Goal: Task Accomplishment & Management: Use online tool/utility

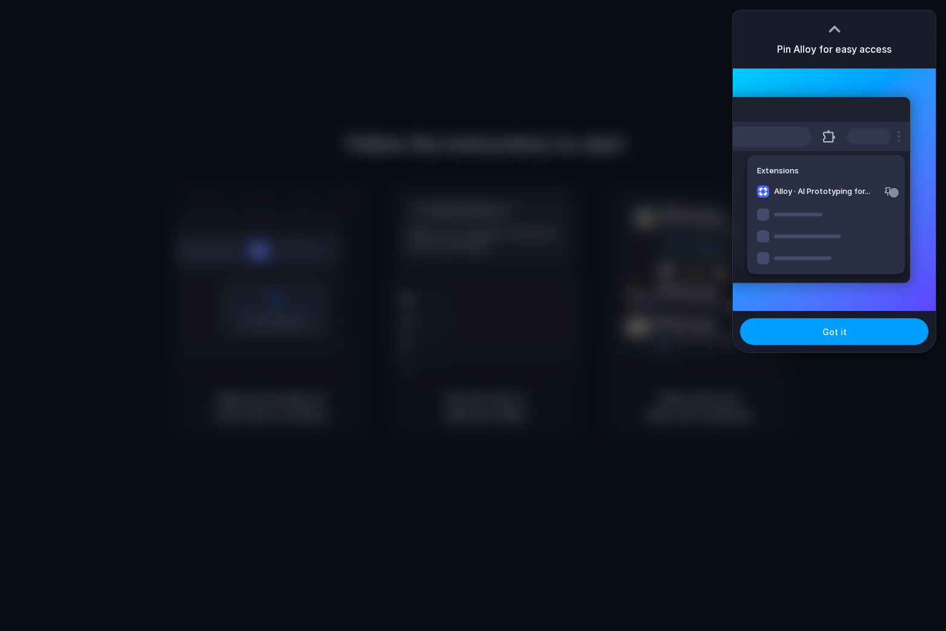
click at [812, 343] on button "Got it" at bounding box center [834, 331] width 188 height 27
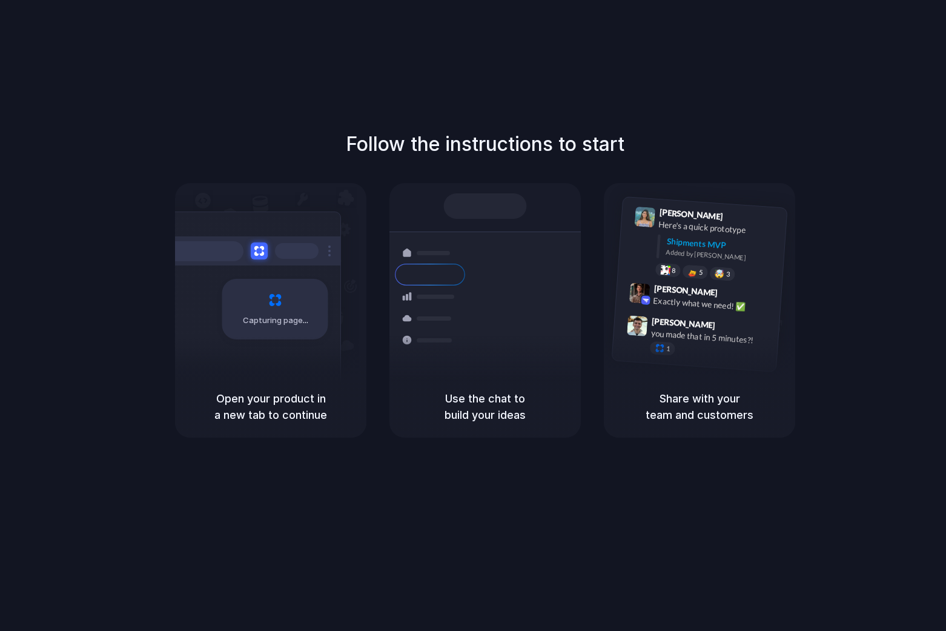
click at [559, 109] on div "Follow the instructions to start Capturing page Open your product in a new tab …" at bounding box center [485, 327] width 970 height 655
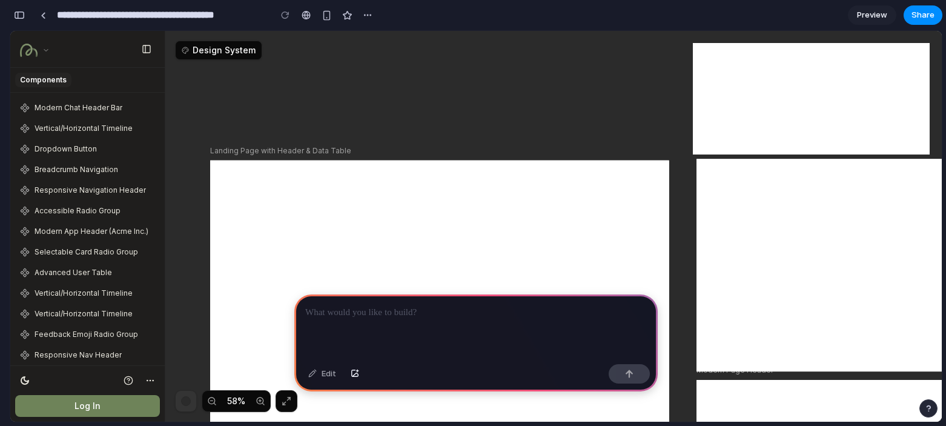
click at [292, 166] on div "tldraw" at bounding box center [476, 226] width 932 height 391
click at [73, 79] on div "components" at bounding box center [87, 80] width 154 height 25
click at [64, 399] on button "Log In" at bounding box center [87, 406] width 145 height 22
click at [283, 184] on div "tldraw" at bounding box center [476, 226] width 932 height 391
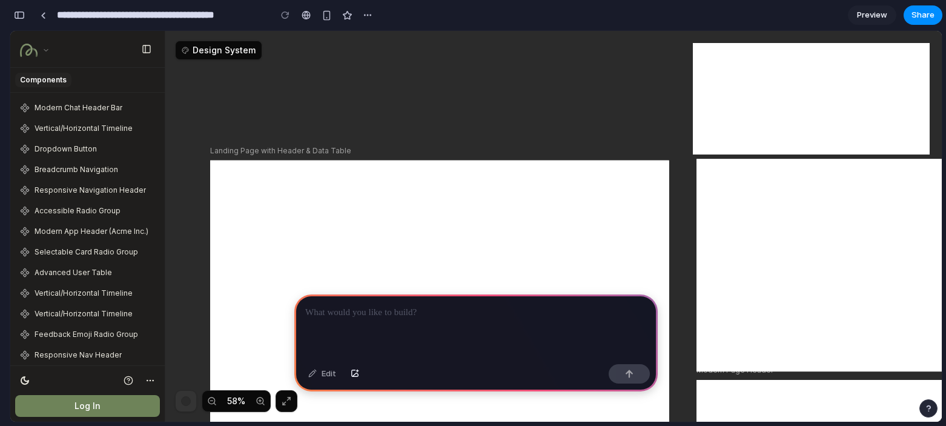
click at [238, 111] on div "tldraw" at bounding box center [476, 226] width 932 height 391
click at [65, 103] on span "Modern Chat Header Bar" at bounding box center [79, 108] width 88 height 10
click at [370, 331] on div at bounding box center [475, 326] width 363 height 65
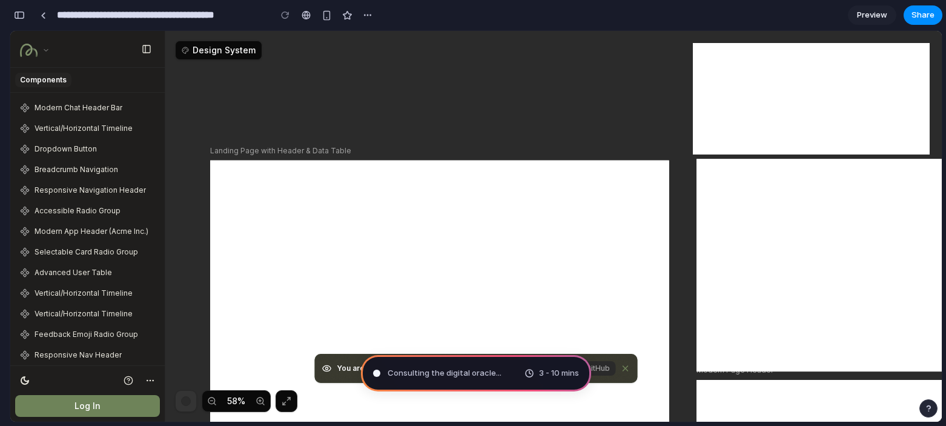
click at [462, 368] on span "Consulting the digital oracle ..." at bounding box center [445, 373] width 114 height 12
click at [211, 399] on button "tldraw" at bounding box center [211, 400] width 19 height 19
click at [251, 399] on button "tldraw" at bounding box center [260, 400] width 19 height 19
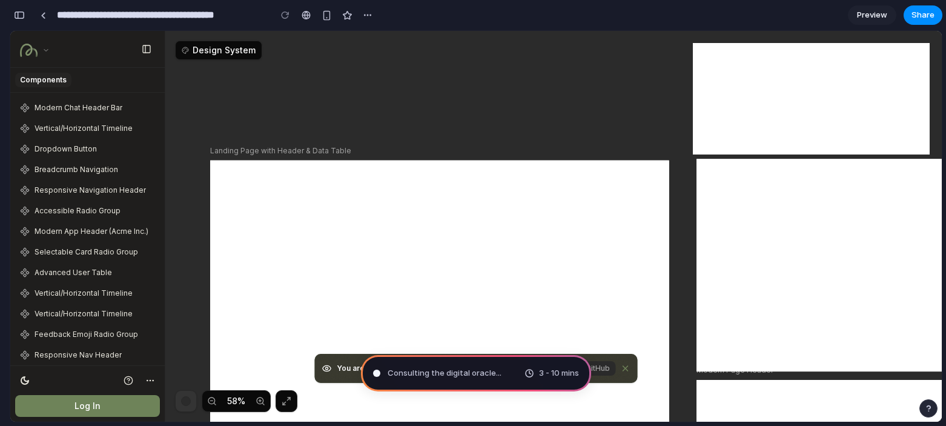
click at [251, 399] on button "tldraw" at bounding box center [260, 400] width 19 height 19
click at [285, 271] on div "tldraw" at bounding box center [476, 226] width 932 height 391
click at [445, 380] on div "Mapping the product journey .. 3 - 10 mins" at bounding box center [476, 373] width 230 height 36
click at [311, 18] on link at bounding box center [306, 15] width 18 height 18
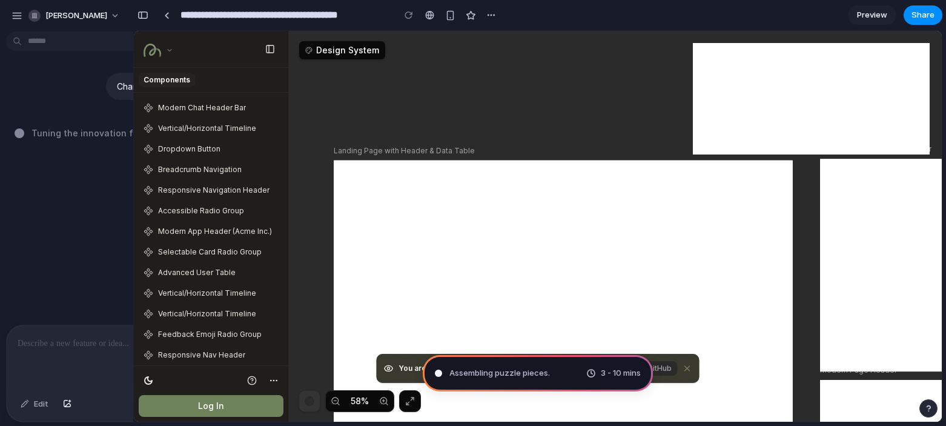
click at [44, 96] on div "Change the sidebar to be bigger" at bounding box center [132, 97] width 253 height 49
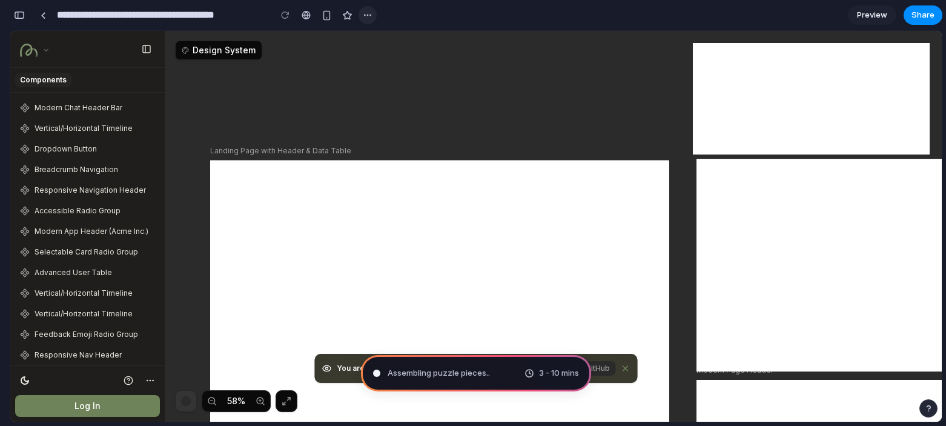
click at [368, 22] on button "button" at bounding box center [368, 15] width 18 height 18
click at [368, 21] on div "Duplicate Delete" at bounding box center [473, 213] width 946 height 426
click at [322, 20] on button "button" at bounding box center [326, 15] width 18 height 18
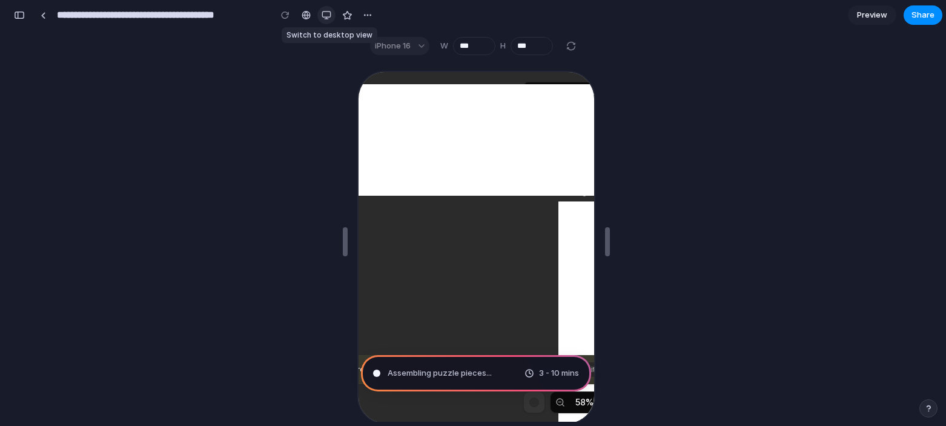
click at [322, 20] on button "button" at bounding box center [326, 15] width 18 height 18
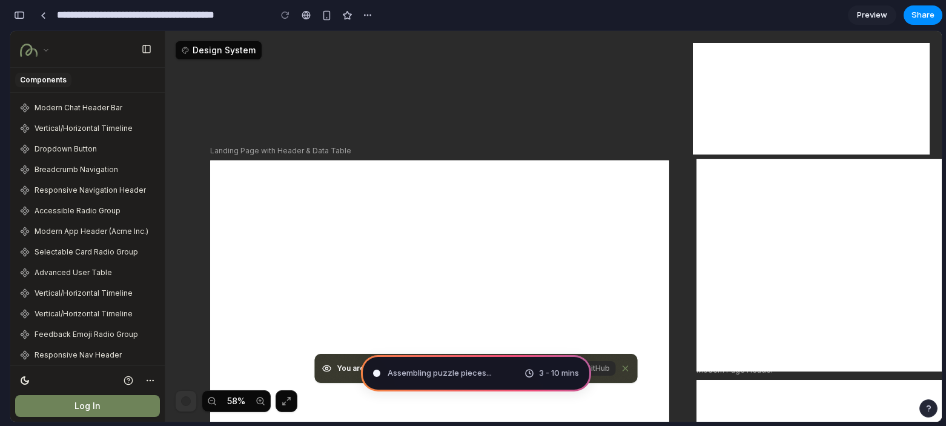
click at [452, 382] on div "Assembling puzzle pieces ... 3 - 10 mins" at bounding box center [476, 373] width 230 height 36
click at [452, 382] on div "Assembling puzzle pieces 3 - 10 mins" at bounding box center [476, 373] width 230 height 36
click at [291, 397] on button "tldraw" at bounding box center [287, 401] width 22 height 22
click at [929, 406] on div "button" at bounding box center [928, 408] width 8 height 8
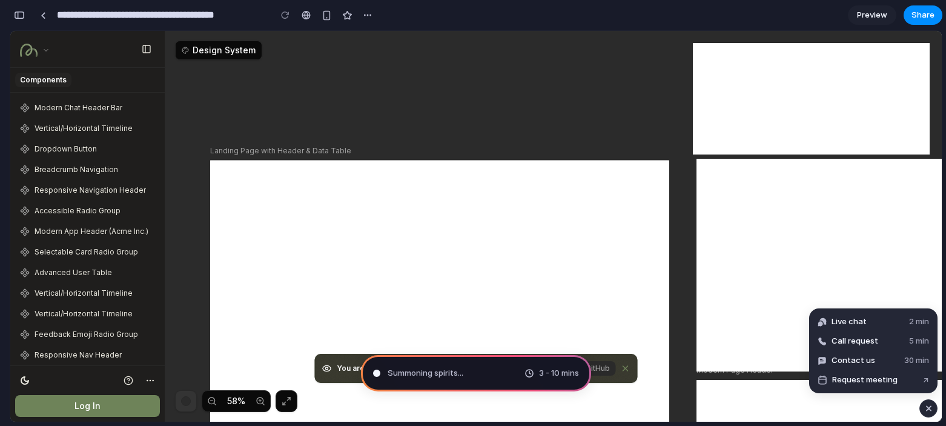
click at [929, 406] on div "button" at bounding box center [929, 408] width 10 height 15
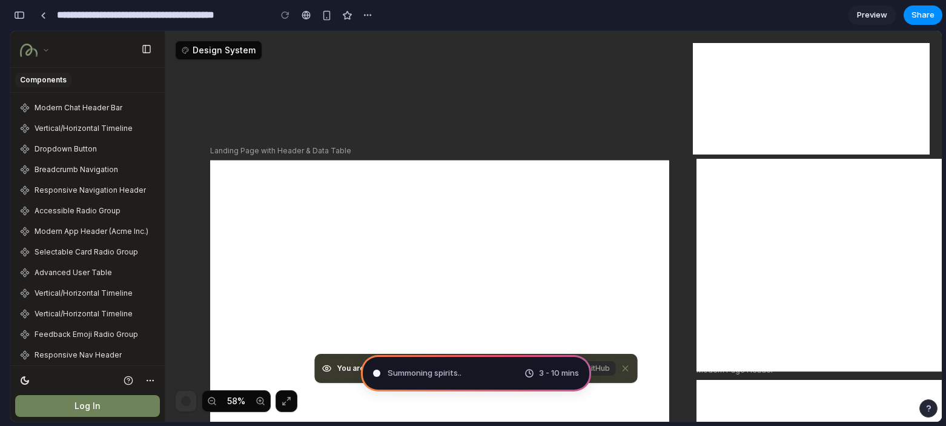
click at [861, 13] on span "Preview" at bounding box center [872, 15] width 30 height 12
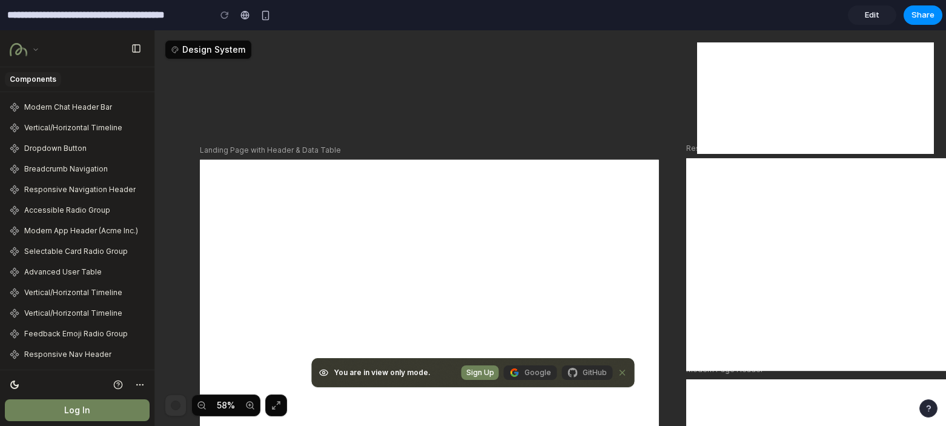
click at [866, 11] on span "Edit" at bounding box center [872, 15] width 15 height 12
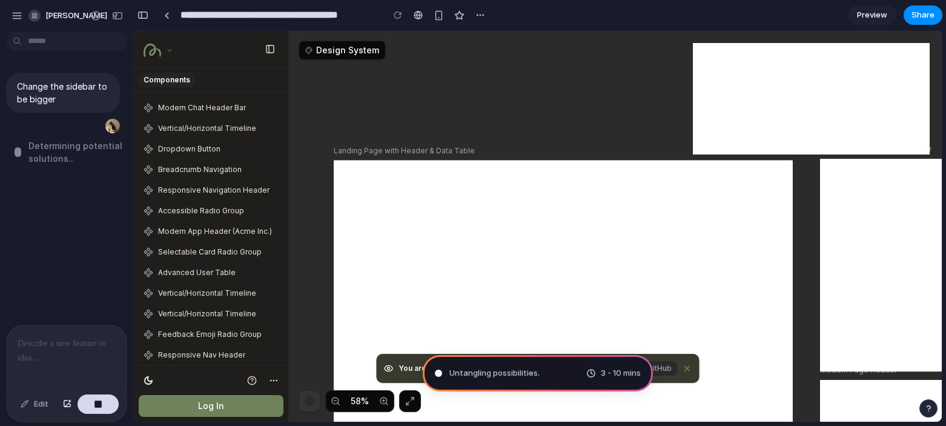
click at [684, 373] on icon "Close banner" at bounding box center [688, 368] width 10 height 15
type input "**********"
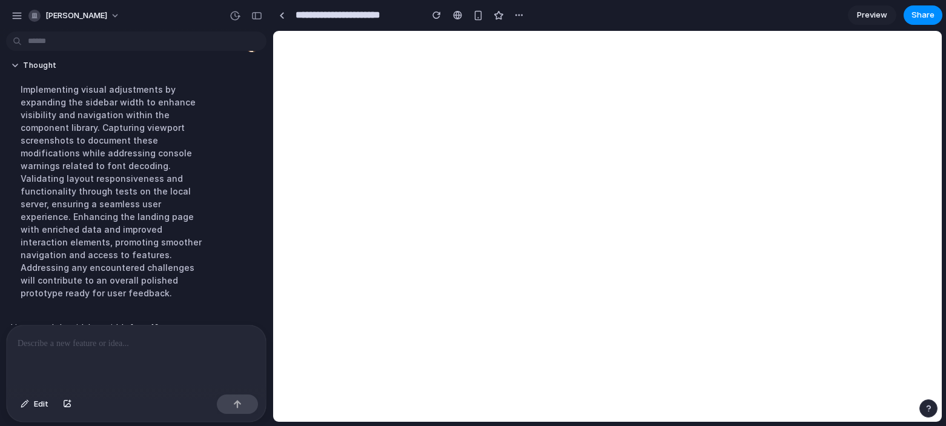
scroll to position [103, 0]
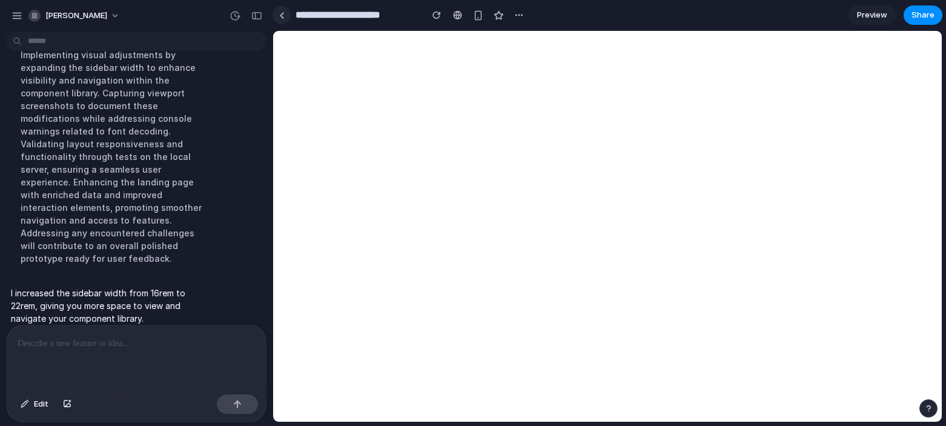
click at [280, 17] on div at bounding box center [281, 15] width 5 height 7
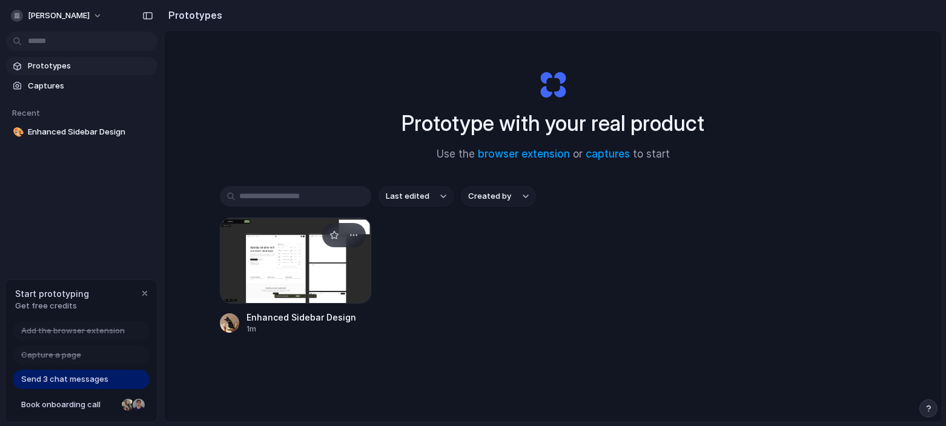
click at [233, 233] on div at bounding box center [295, 260] width 151 height 86
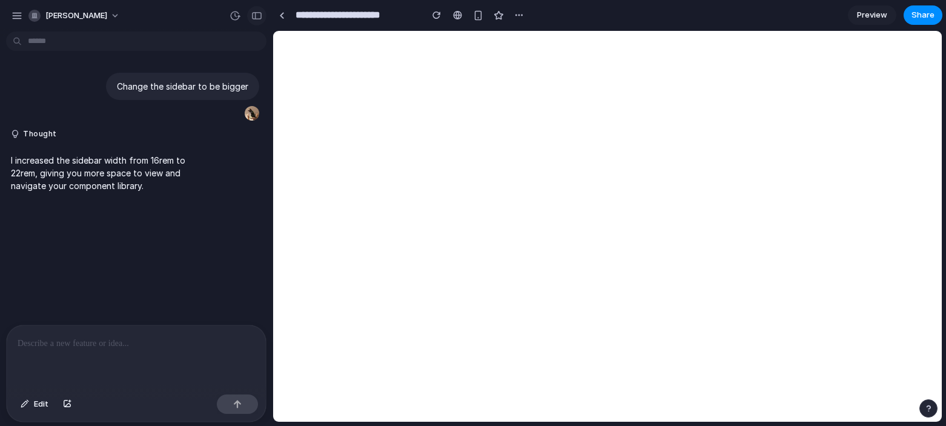
click at [256, 16] on div "button" at bounding box center [256, 16] width 11 height 8
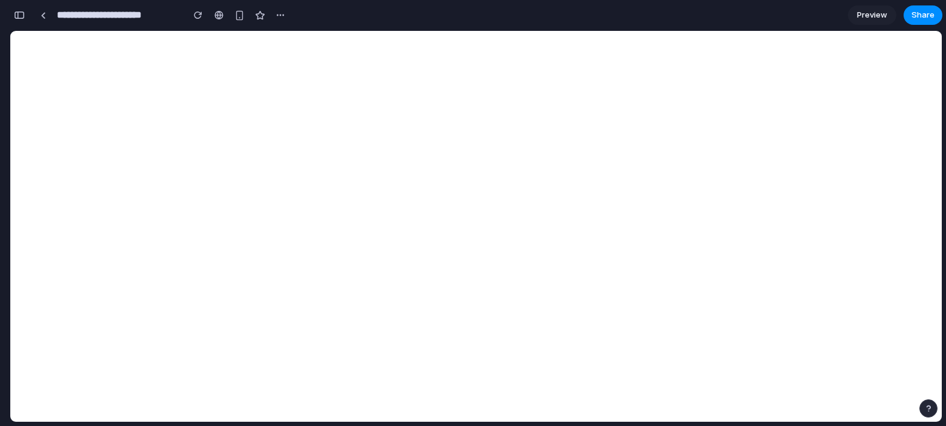
click at [925, 409] on div "button" at bounding box center [928, 408] width 8 height 8
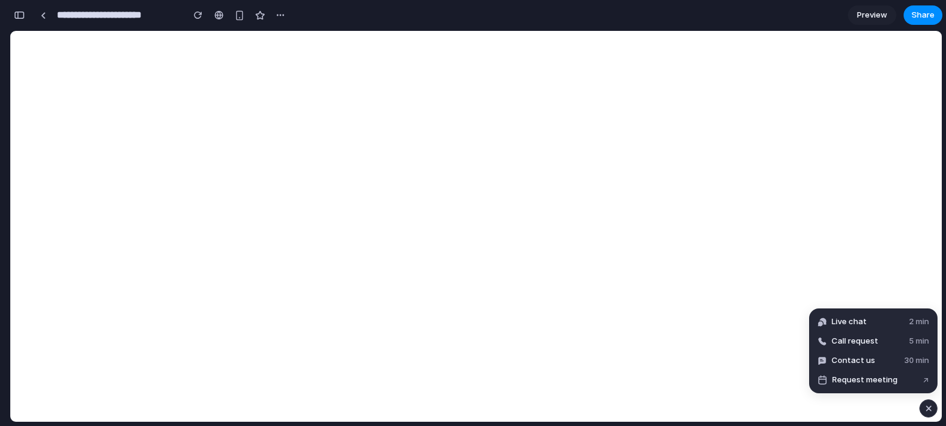
click at [921, 402] on button "button" at bounding box center [929, 408] width 18 height 18
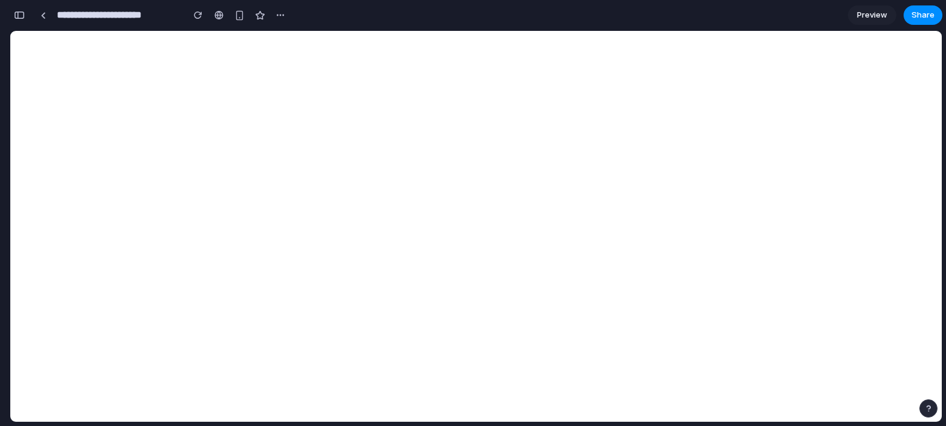
click at [44, 27] on div "**********" at bounding box center [150, 15] width 280 height 27
click at [42, 10] on link at bounding box center [43, 15] width 18 height 18
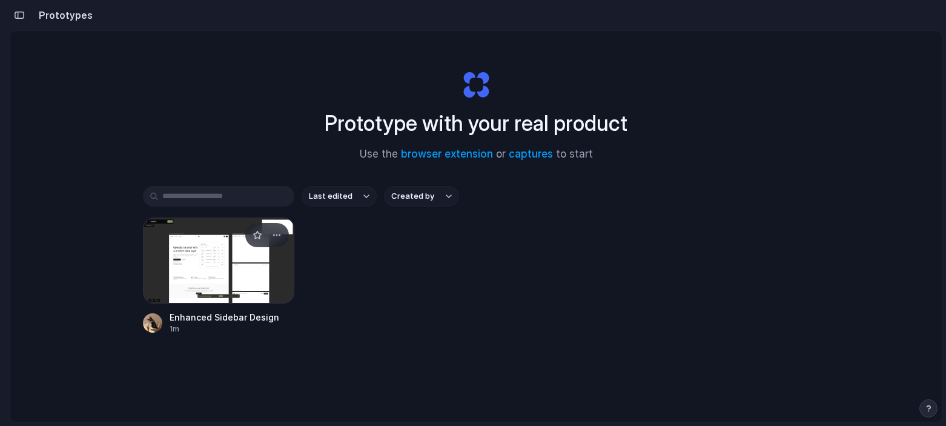
click at [180, 267] on div at bounding box center [218, 260] width 151 height 86
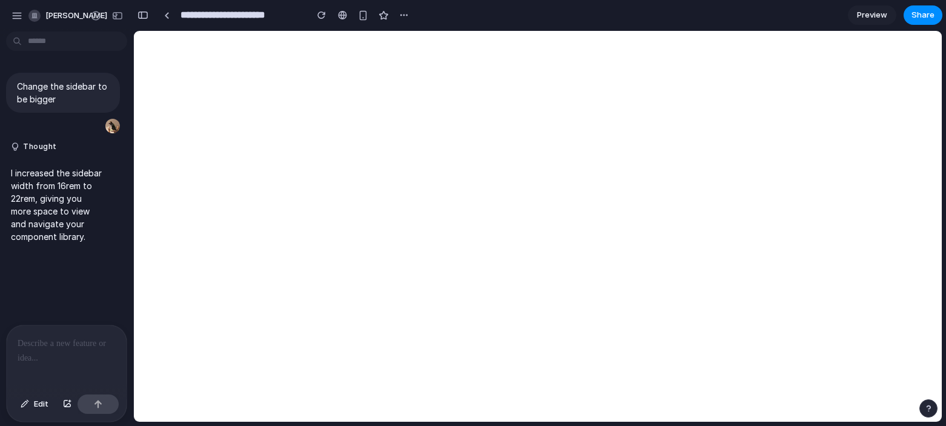
click at [44, 366] on div at bounding box center [67, 357] width 120 height 64
click at [44, 366] on div "**********" at bounding box center [67, 357] width 120 height 64
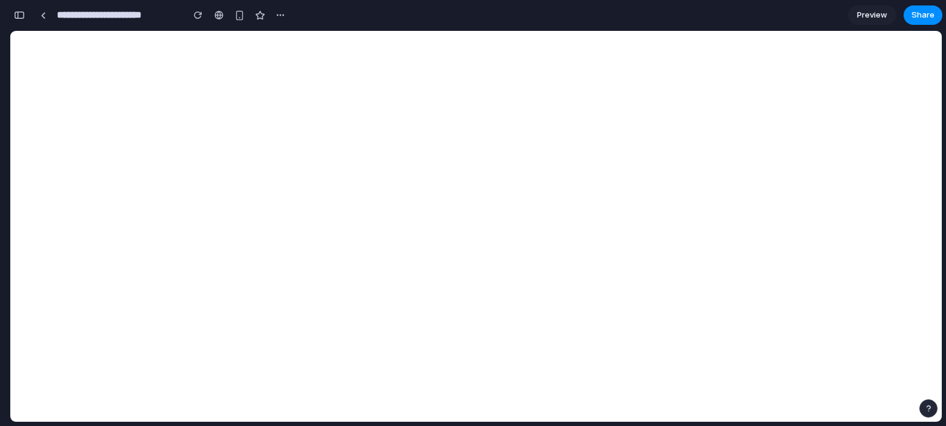
click at [22, 19] on button "button" at bounding box center [19, 14] width 19 height 19
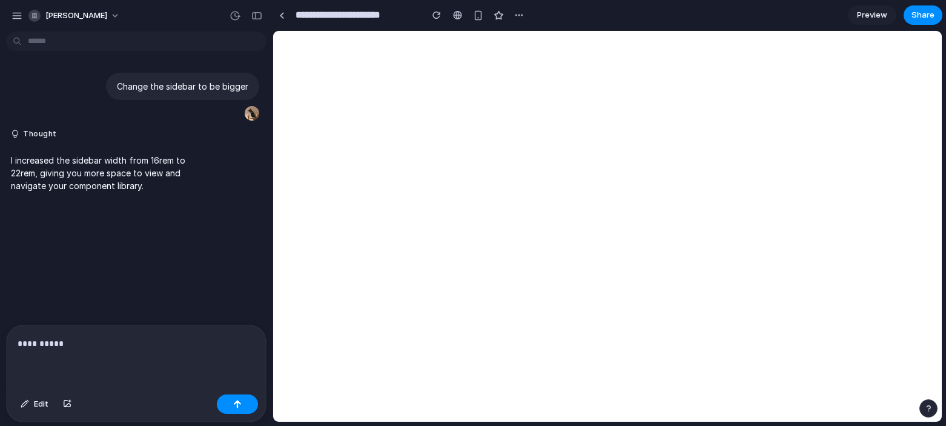
click at [104, 348] on p "**********" at bounding box center [136, 343] width 237 height 15
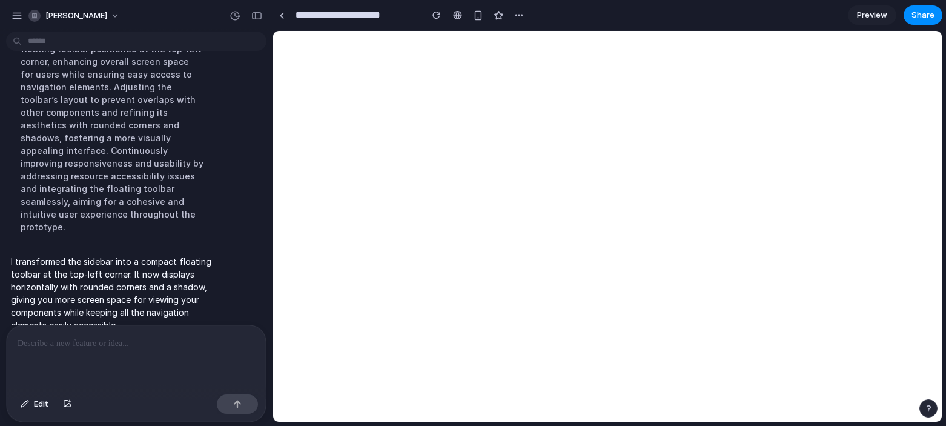
scroll to position [263, 0]
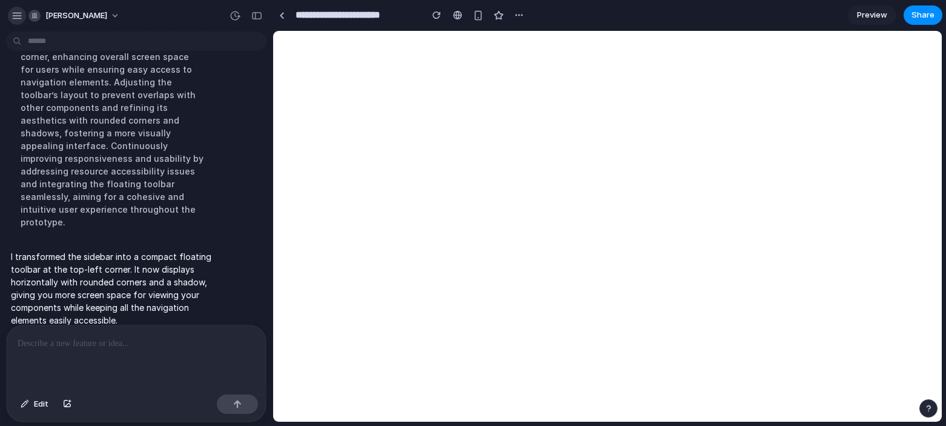
click at [20, 13] on div "button" at bounding box center [17, 15] width 11 height 11
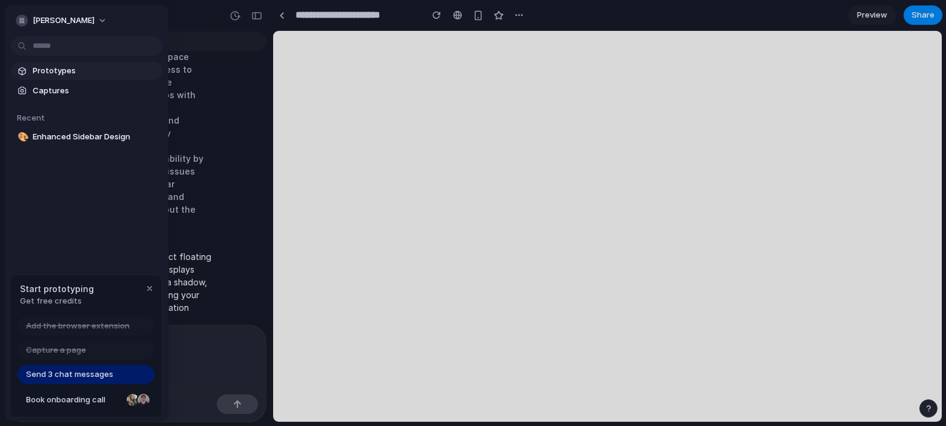
click at [45, 68] on span "Prototypes" at bounding box center [95, 71] width 125 height 12
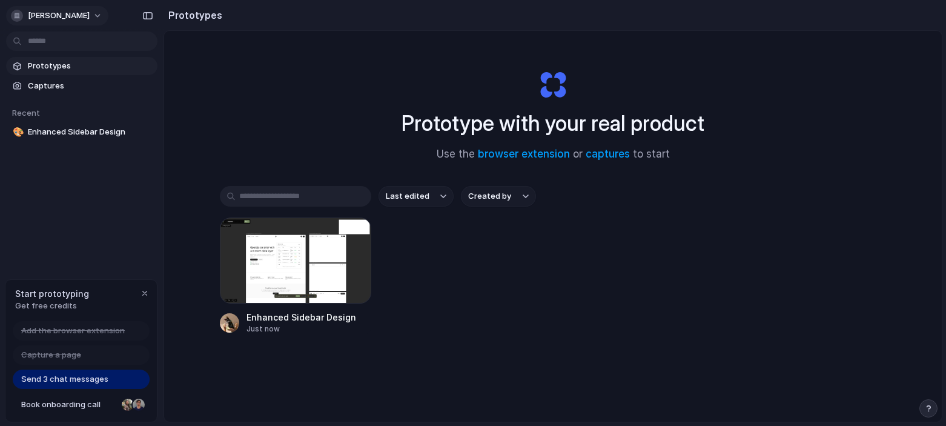
click at [75, 15] on span "jeremy-geros" at bounding box center [59, 16] width 62 height 12
click at [230, 74] on div "Settings Invite members Change theme Sign out" at bounding box center [473, 213] width 946 height 426
click at [262, 261] on div at bounding box center [295, 260] width 151 height 86
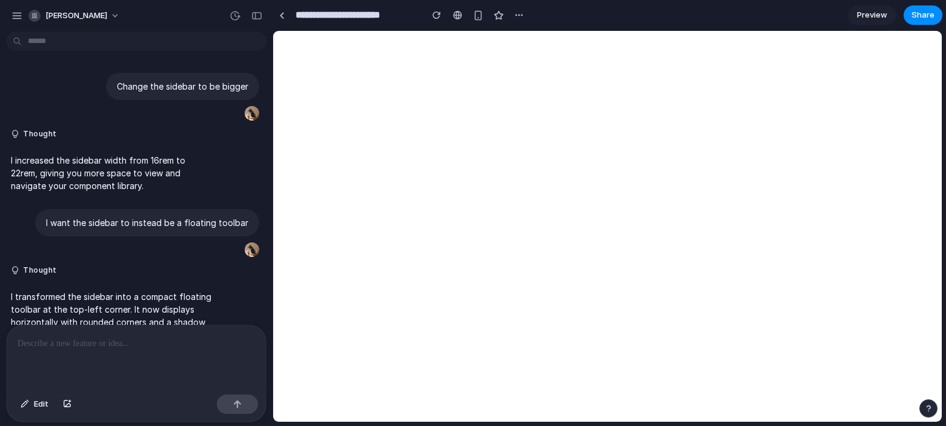
scroll to position [54, 0]
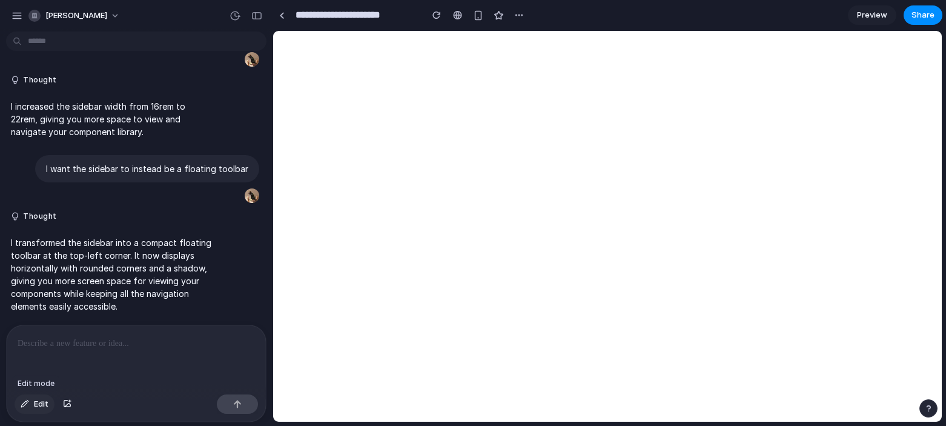
click at [29, 411] on button "Edit" at bounding box center [35, 403] width 40 height 19
click at [489, 53] on div at bounding box center [608, 226] width 668 height 390
